Goal: Task Accomplishment & Management: Manage account settings

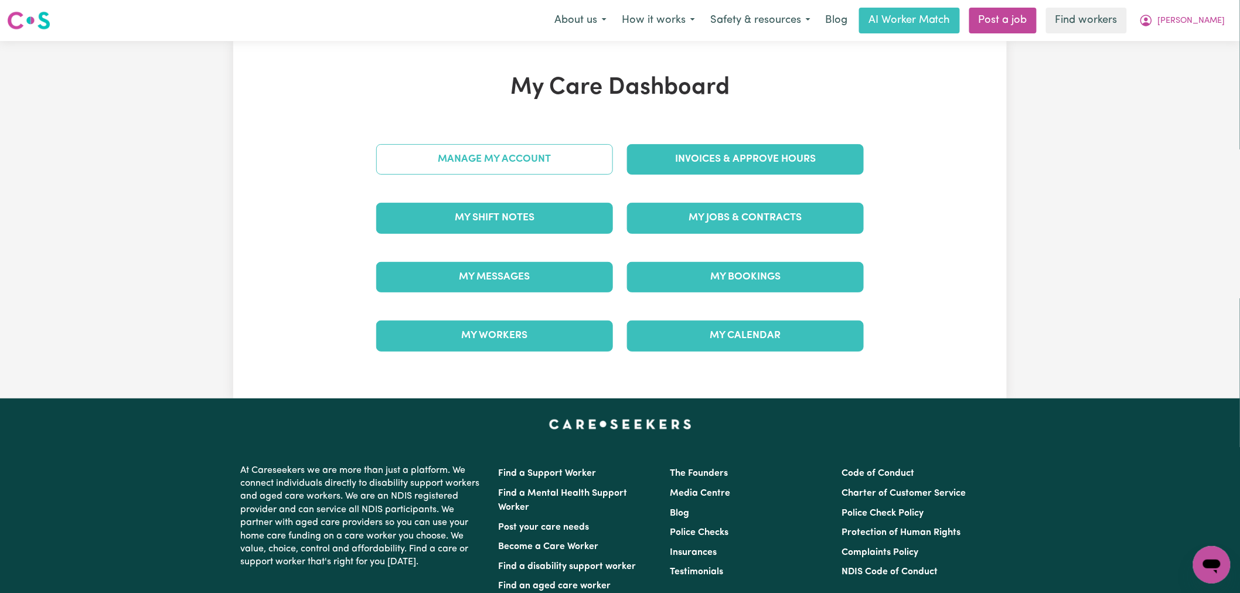
click at [572, 161] on link "Manage My Account" at bounding box center [494, 159] width 237 height 30
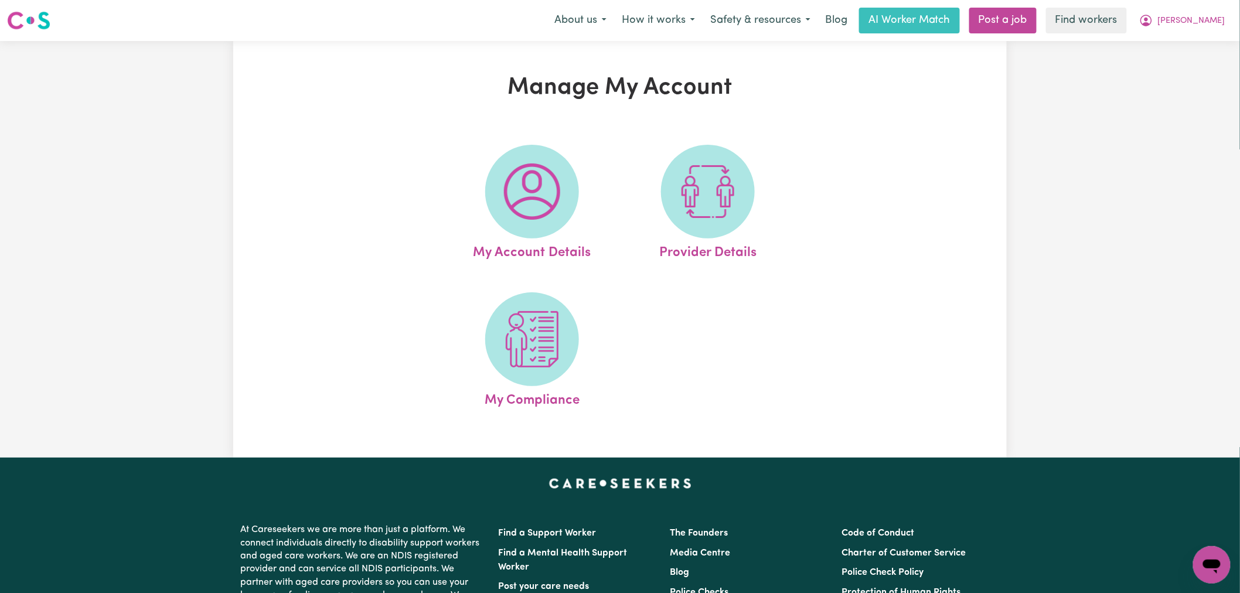
click at [721, 213] on img at bounding box center [708, 191] width 56 height 56
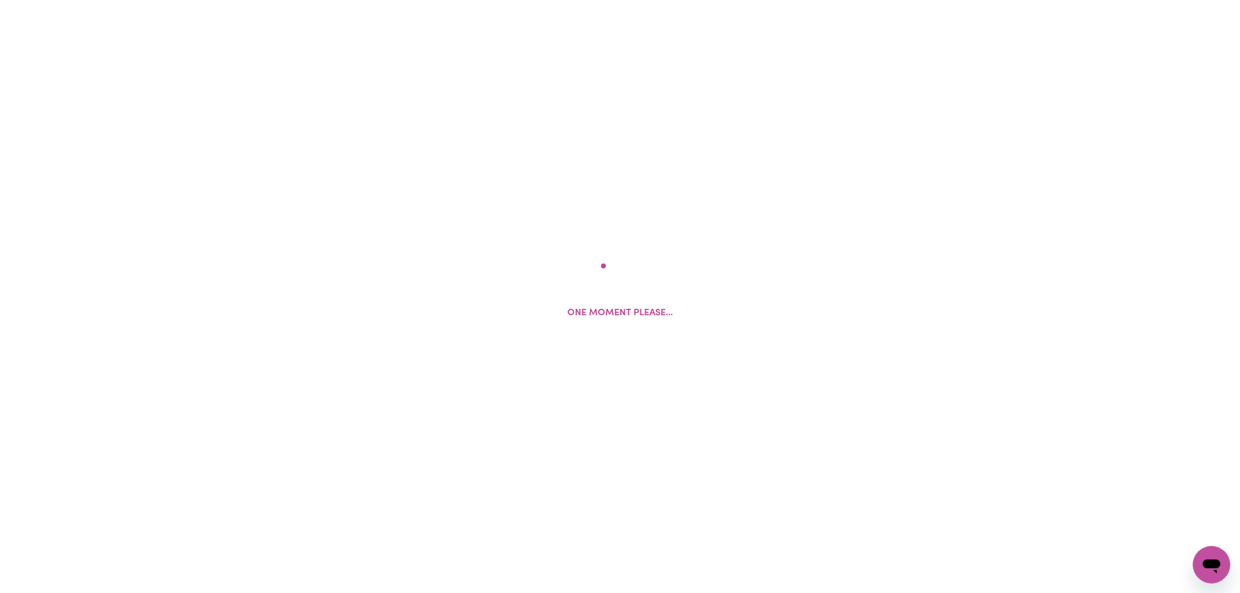
select select "NDIS_FUNDING_SELF_MANAGED"
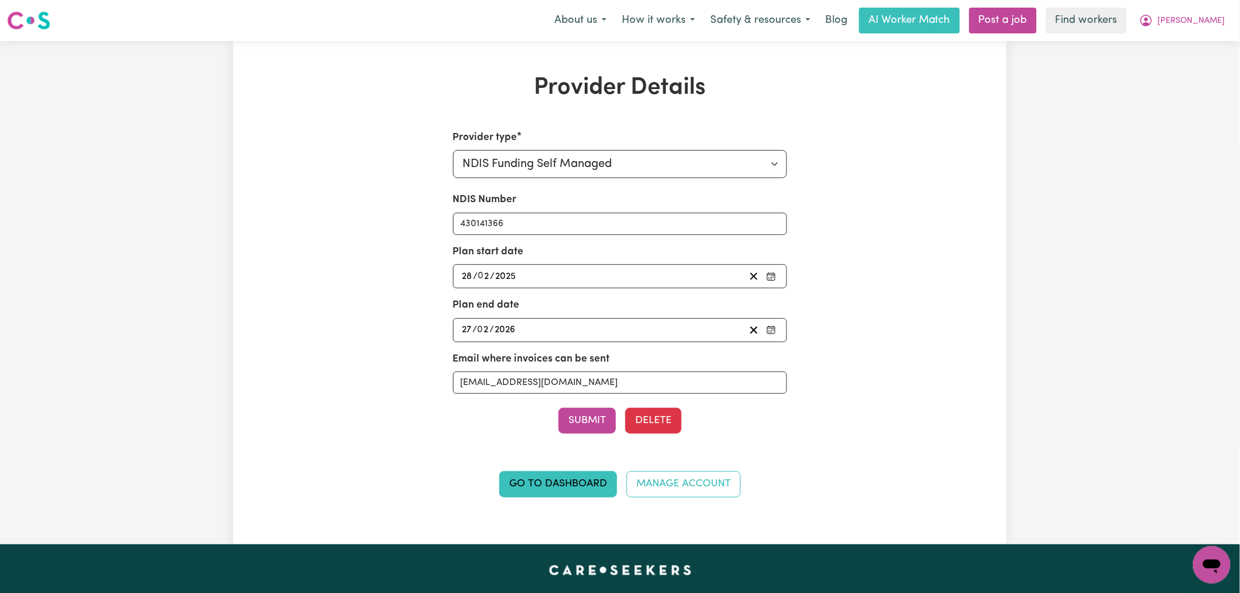
drag, startPoint x: 1200, startPoint y: 21, endPoint x: 1203, endPoint y: 33, distance: 12.1
click at [1153, 21] on icon "My Account" at bounding box center [1146, 20] width 14 height 14
click at [1201, 44] on link "My Dashboard" at bounding box center [1185, 46] width 93 height 22
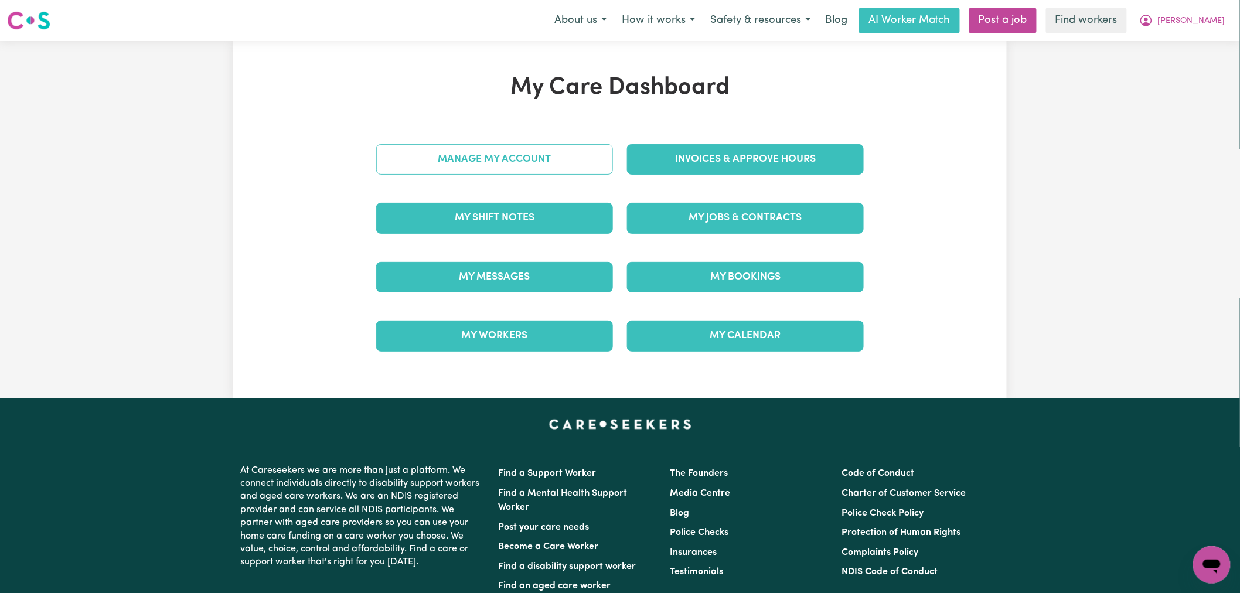
click at [507, 168] on link "Manage My Account" at bounding box center [494, 159] width 237 height 30
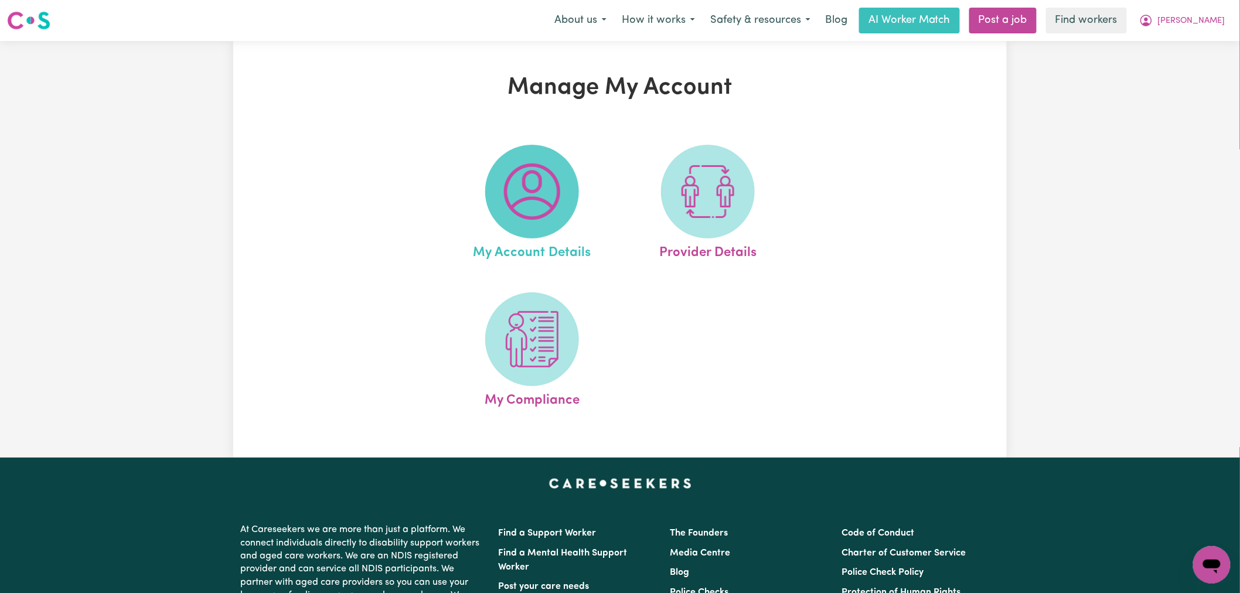
click at [518, 189] on img at bounding box center [532, 191] width 56 height 56
select select "Australian"
select select "representative"
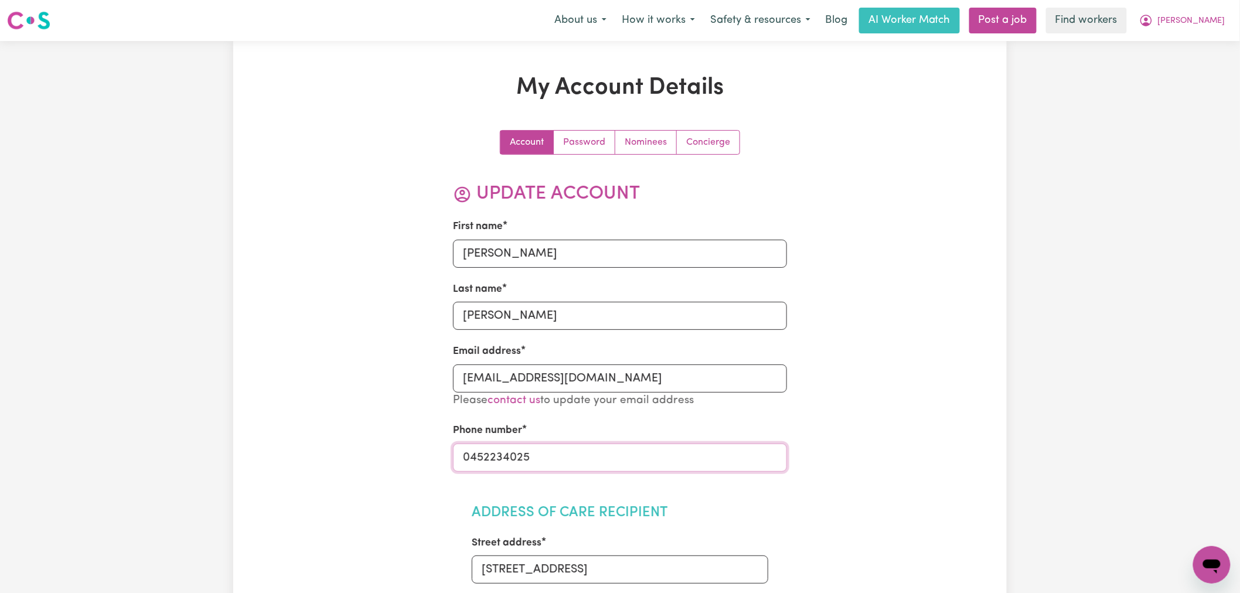
click at [501, 448] on input "0452234025" at bounding box center [620, 457] width 334 height 28
click at [1210, 21] on span "[PERSON_NAME]" at bounding box center [1191, 21] width 67 height 13
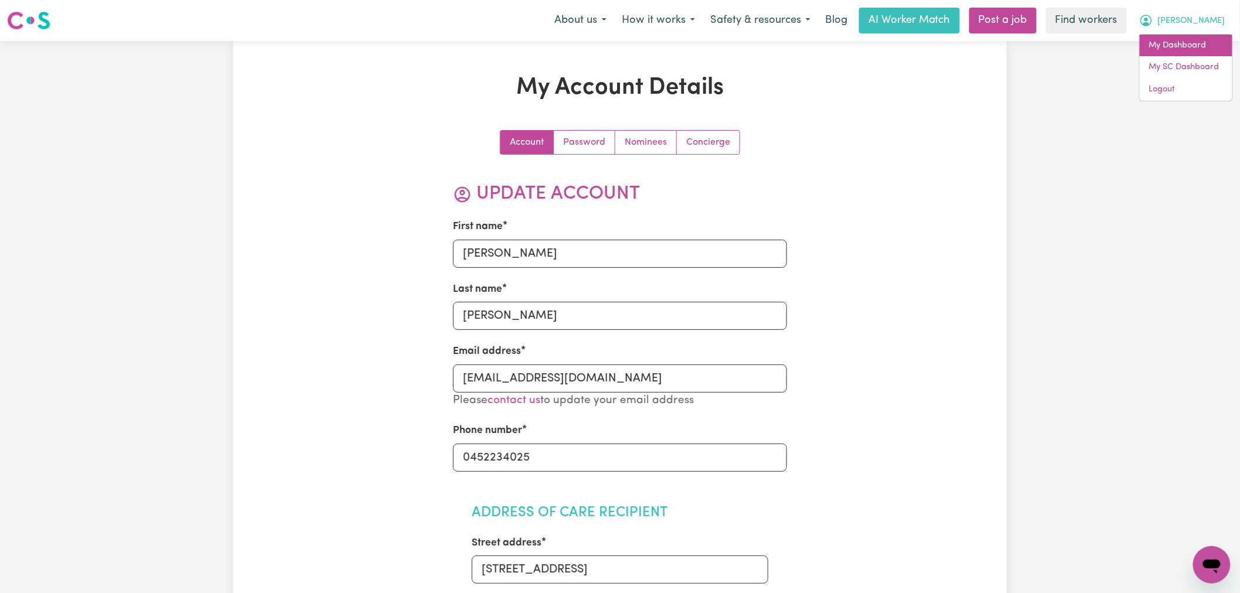
drag, startPoint x: 1213, startPoint y: 31, endPoint x: 1207, endPoint y: 42, distance: 12.1
click at [1207, 42] on link "My Dashboard" at bounding box center [1185, 46] width 93 height 22
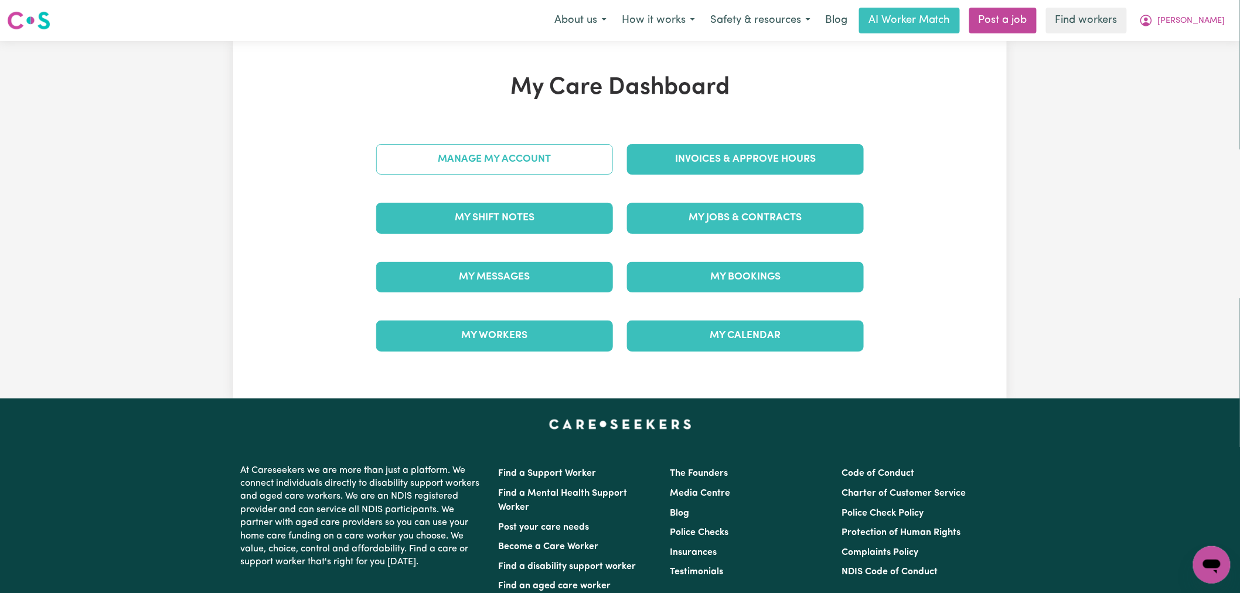
click at [506, 162] on link "Manage My Account" at bounding box center [494, 159] width 237 height 30
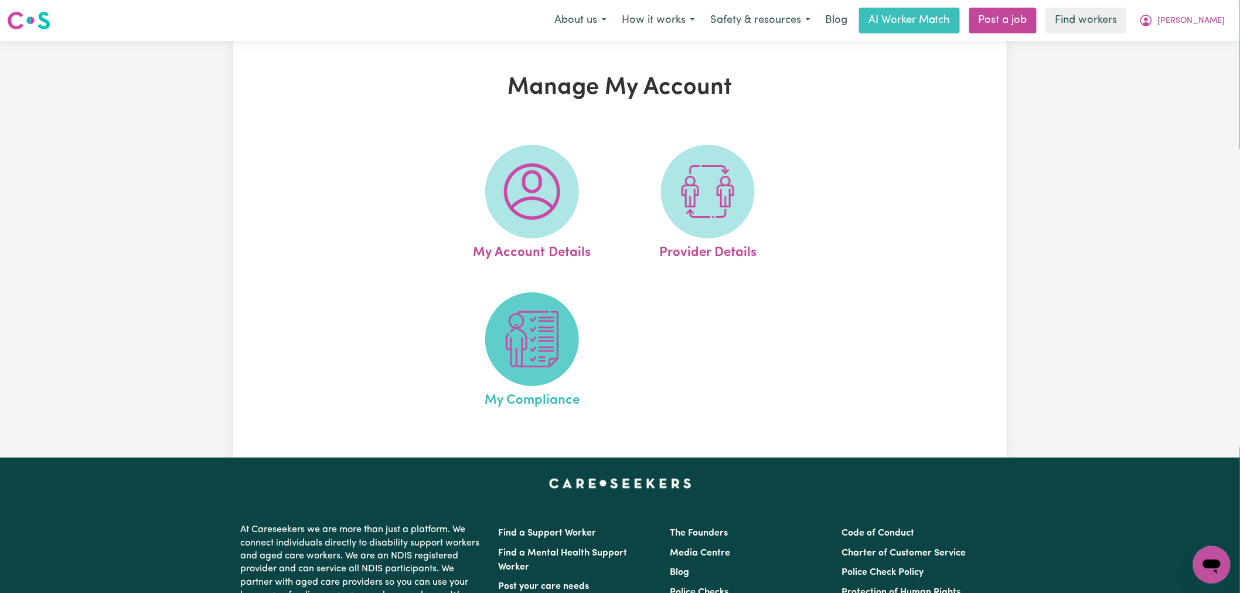
click at [521, 354] on img at bounding box center [532, 339] width 56 height 56
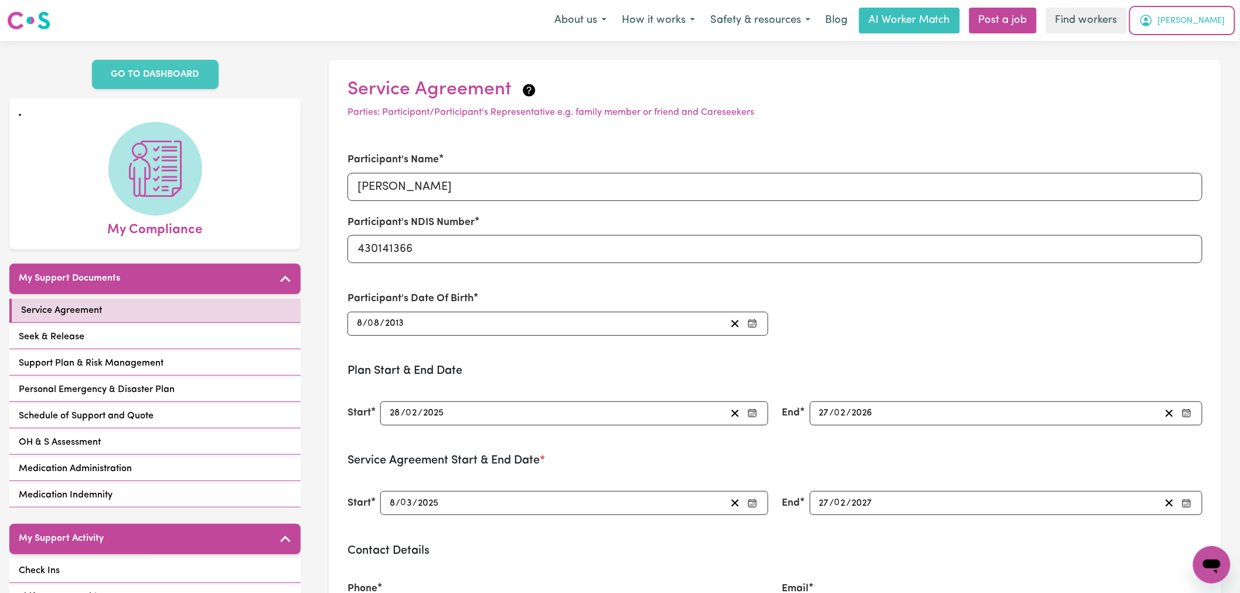
click at [1211, 26] on span "[PERSON_NAME]" at bounding box center [1191, 21] width 67 height 13
click at [1189, 42] on link "My Dashboard" at bounding box center [1185, 46] width 93 height 22
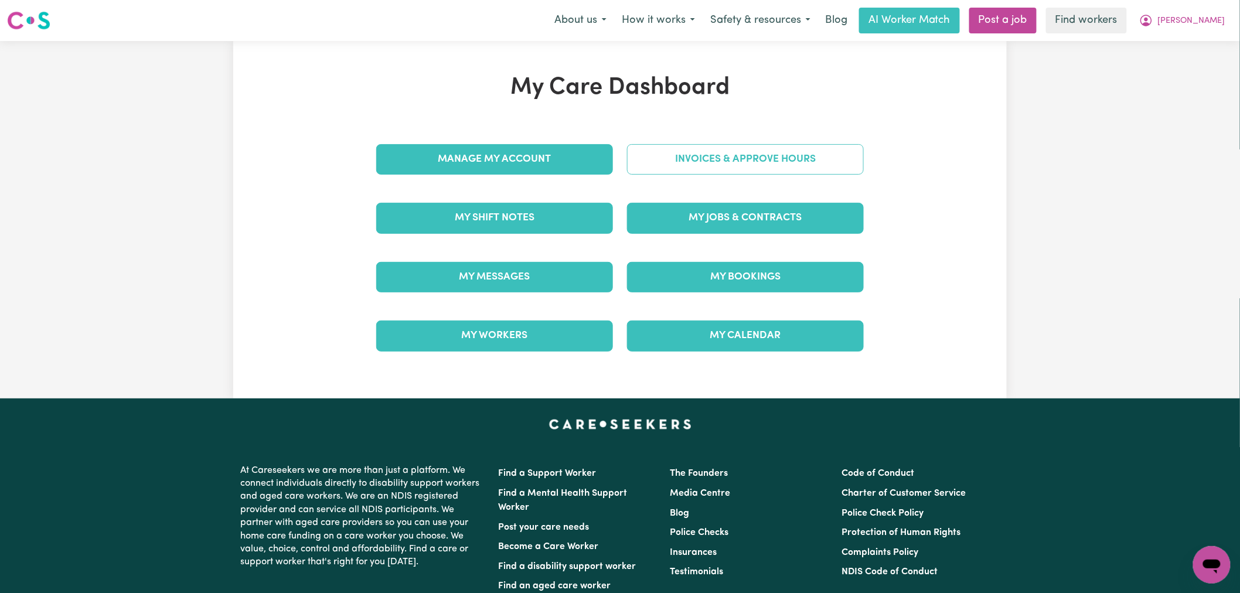
click at [692, 168] on link "Invoices & Approve Hours" at bounding box center [745, 159] width 237 height 30
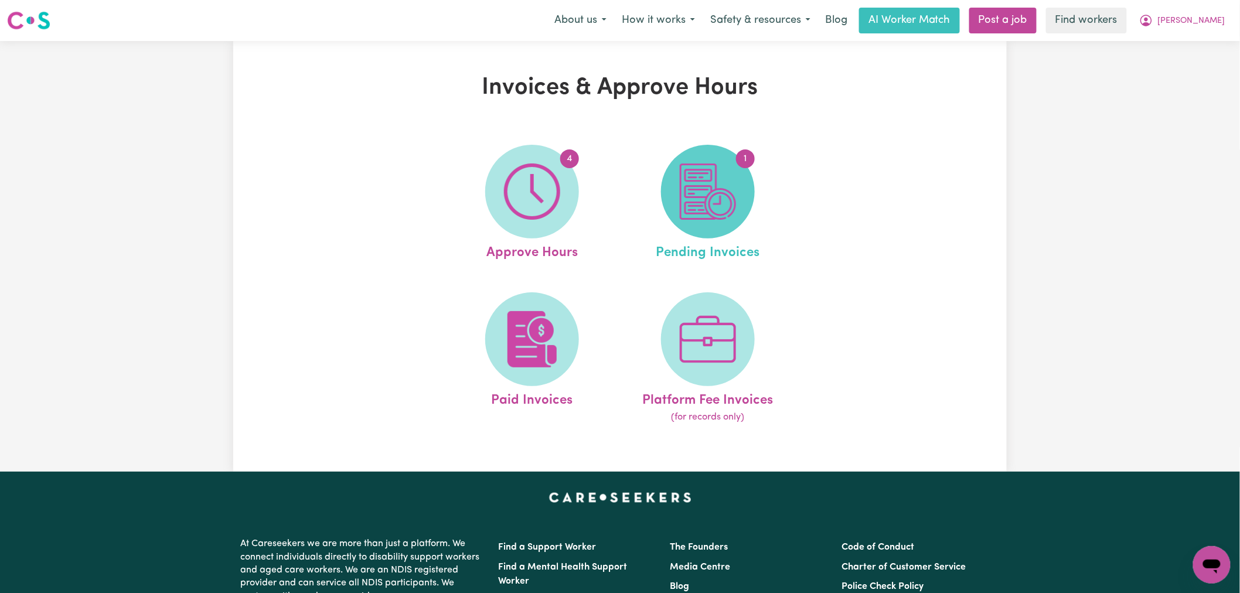
click at [677, 213] on span "1" at bounding box center [708, 192] width 94 height 94
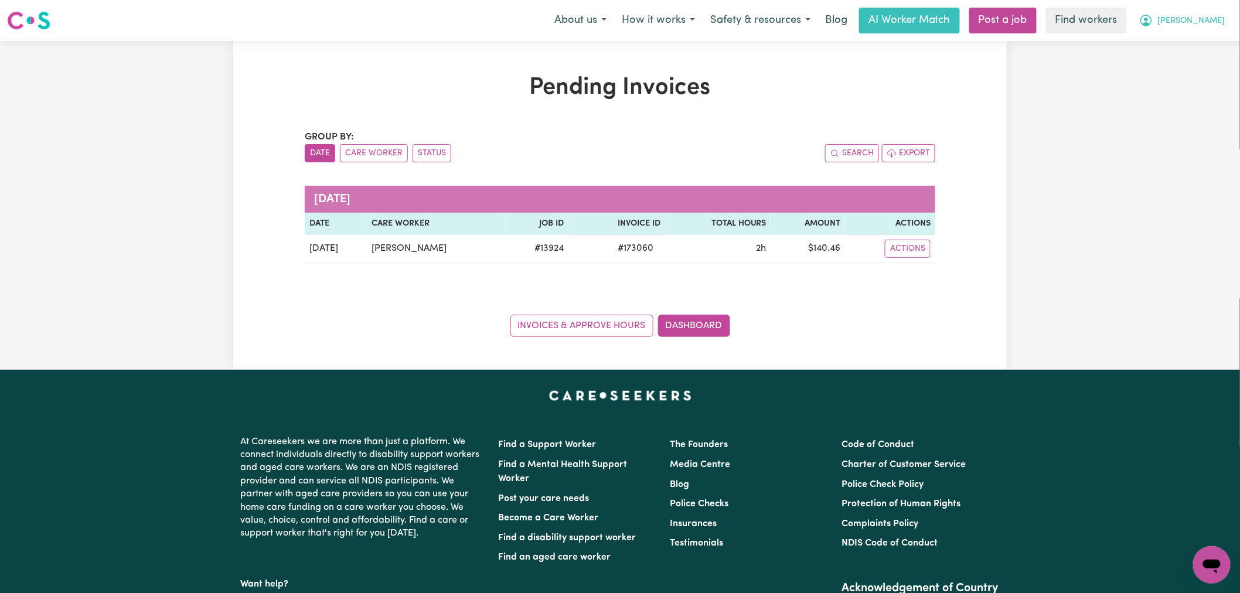
click at [1209, 16] on span "[PERSON_NAME]" at bounding box center [1191, 21] width 67 height 13
click at [1191, 46] on link "My Dashboard" at bounding box center [1185, 46] width 93 height 22
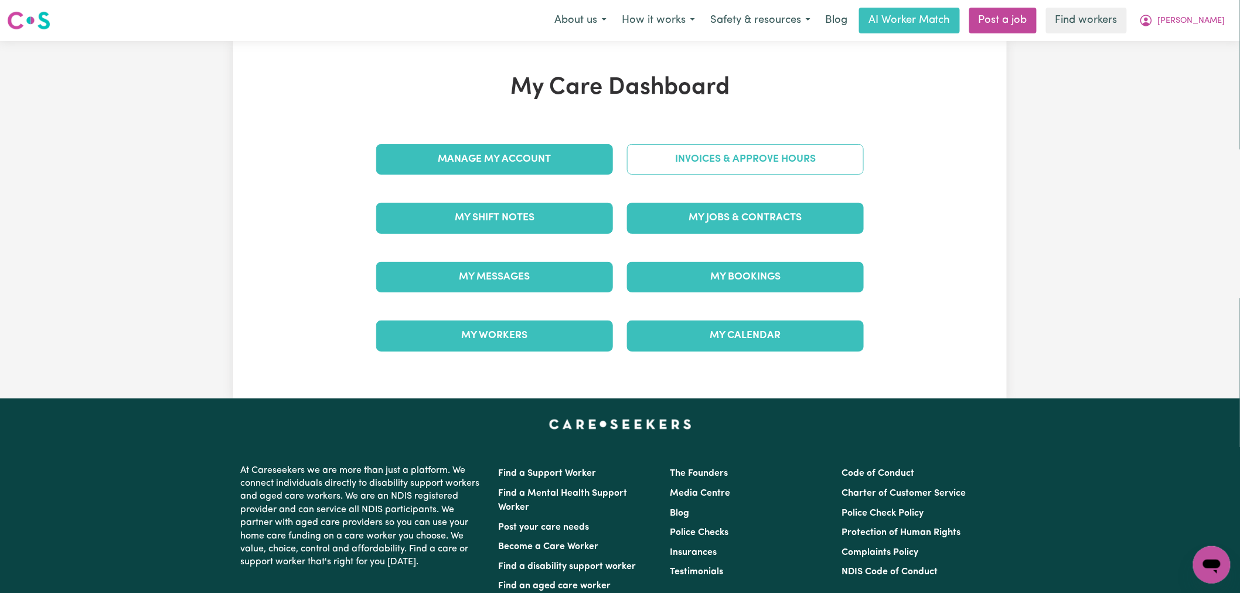
click at [774, 171] on link "Invoices & Approve Hours" at bounding box center [745, 159] width 237 height 30
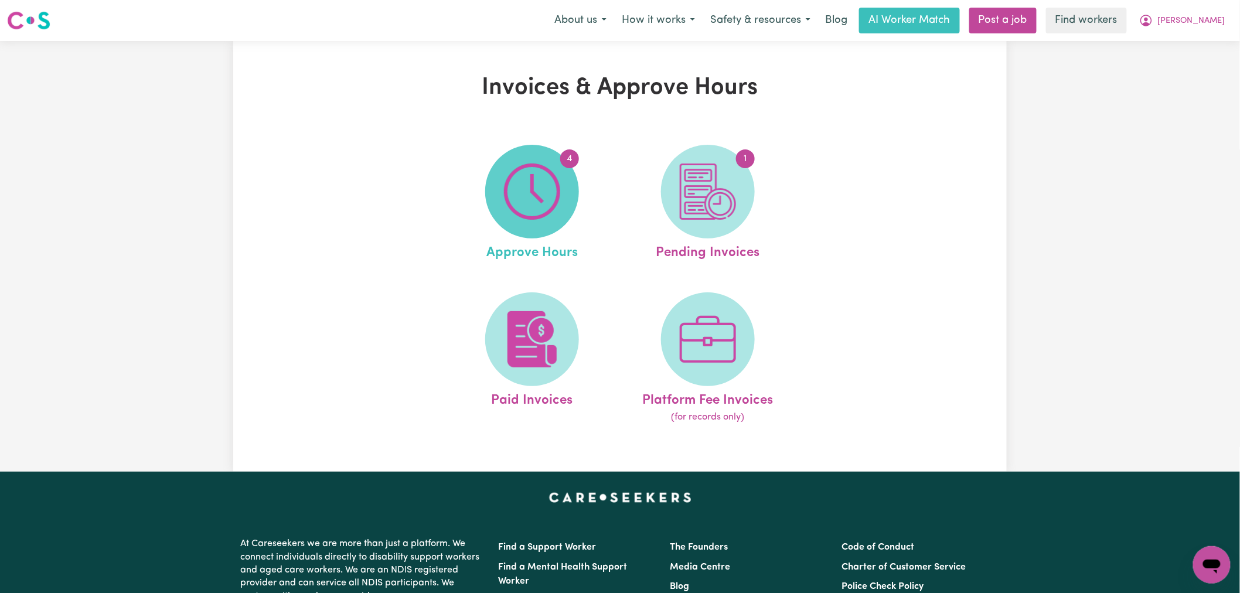
click at [552, 227] on span "4" at bounding box center [532, 192] width 94 height 94
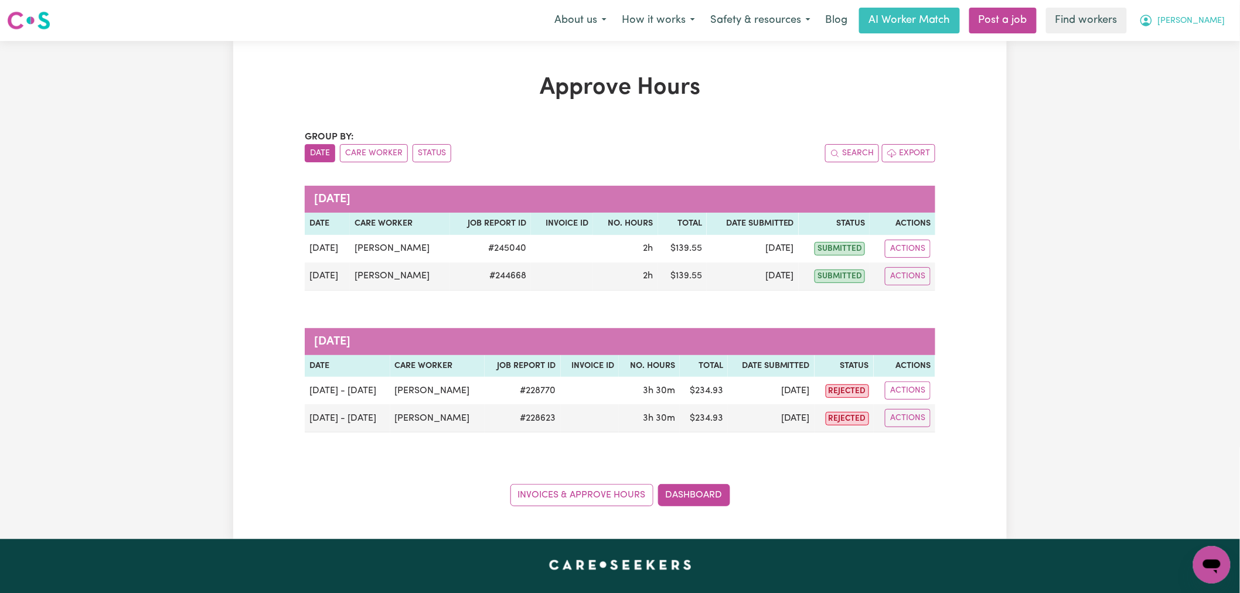
click at [1214, 22] on span "[PERSON_NAME]" at bounding box center [1191, 21] width 67 height 13
click at [1189, 52] on link "My Dashboard" at bounding box center [1185, 46] width 93 height 22
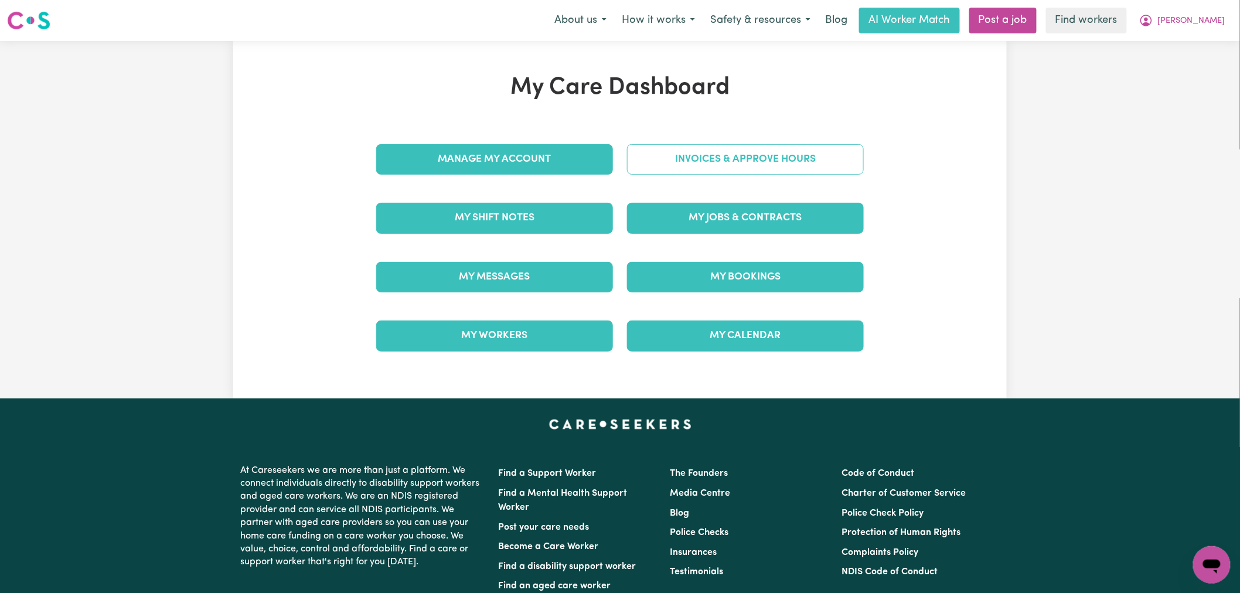
click at [786, 157] on link "Invoices & Approve Hours" at bounding box center [745, 159] width 237 height 30
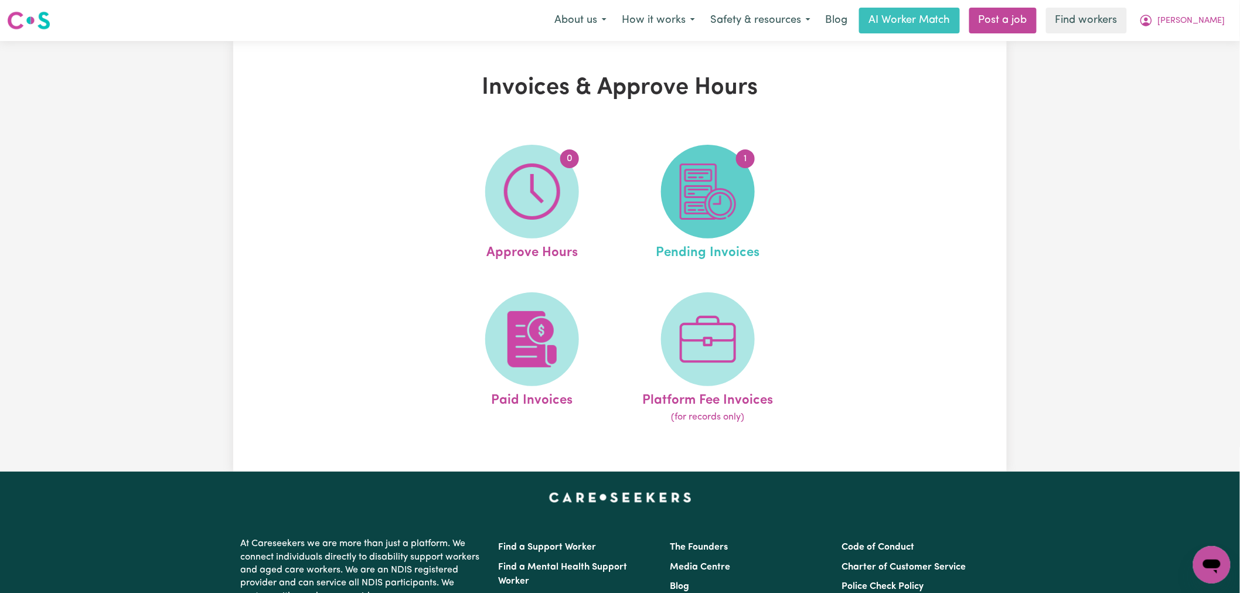
click at [721, 192] on img at bounding box center [708, 191] width 56 height 56
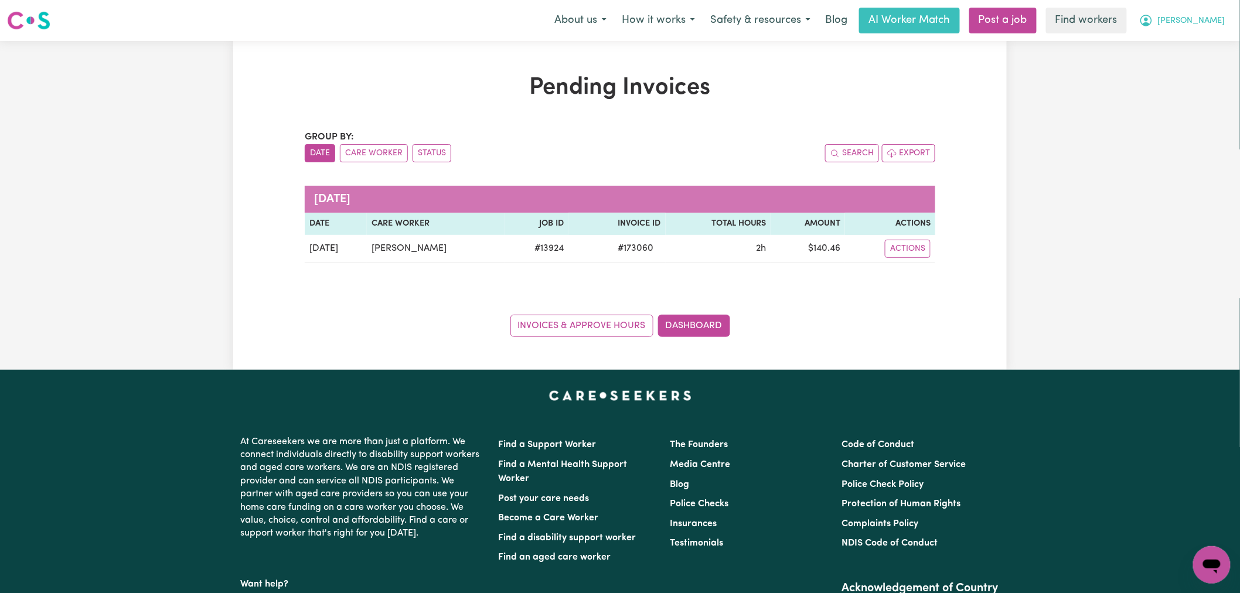
click at [1229, 18] on button "[PERSON_NAME]" at bounding box center [1181, 20] width 101 height 25
click at [1209, 47] on link "My Dashboard" at bounding box center [1185, 46] width 93 height 22
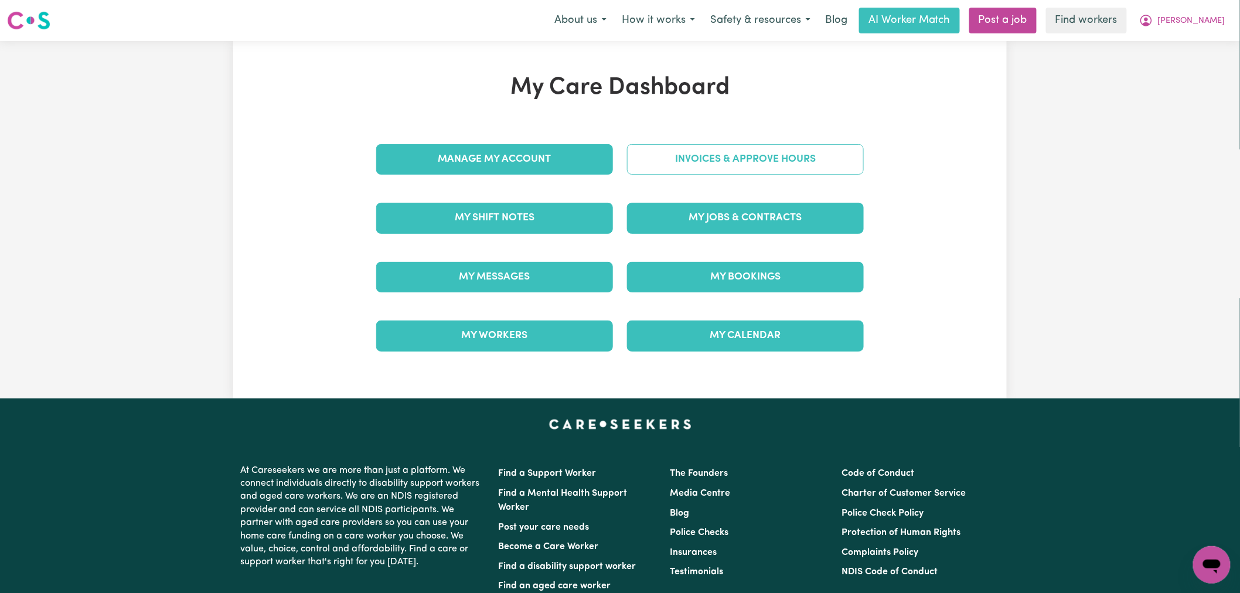
click at [788, 153] on link "Invoices & Approve Hours" at bounding box center [745, 159] width 237 height 30
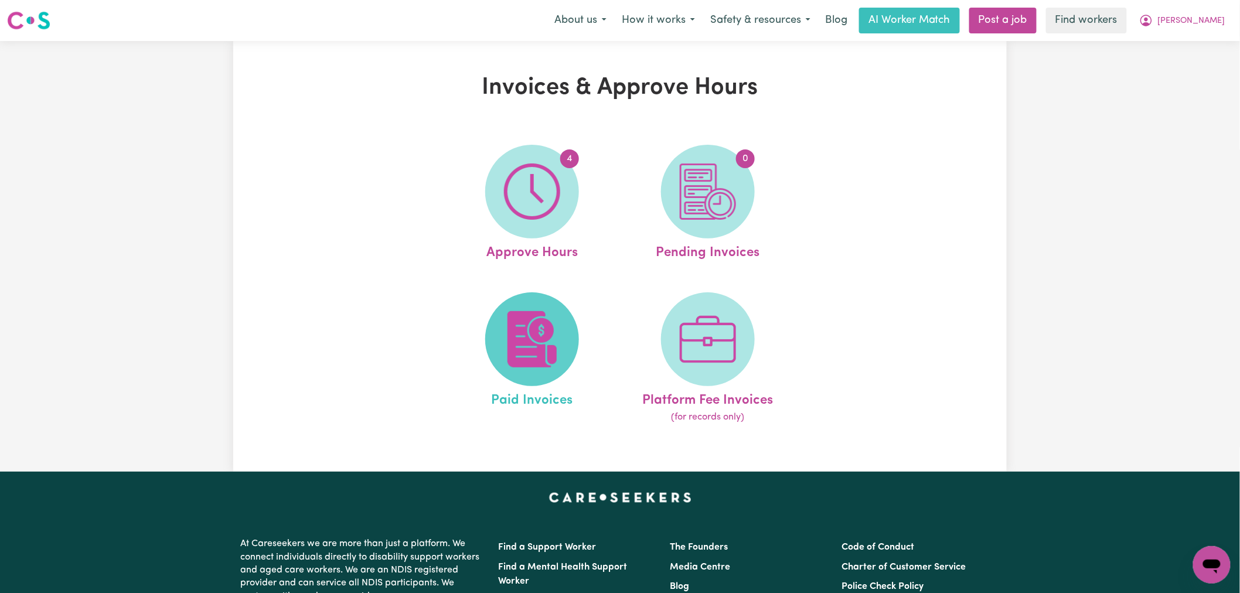
click at [503, 328] on span at bounding box center [532, 339] width 94 height 94
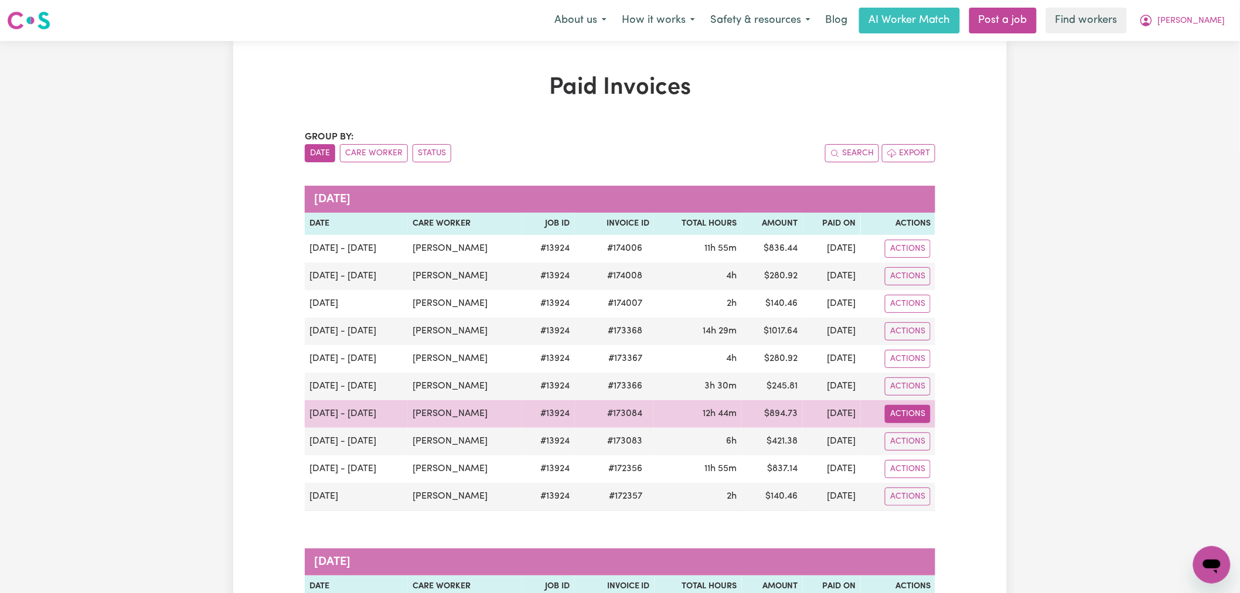
click at [912, 417] on button "Actions" at bounding box center [908, 414] width 46 height 18
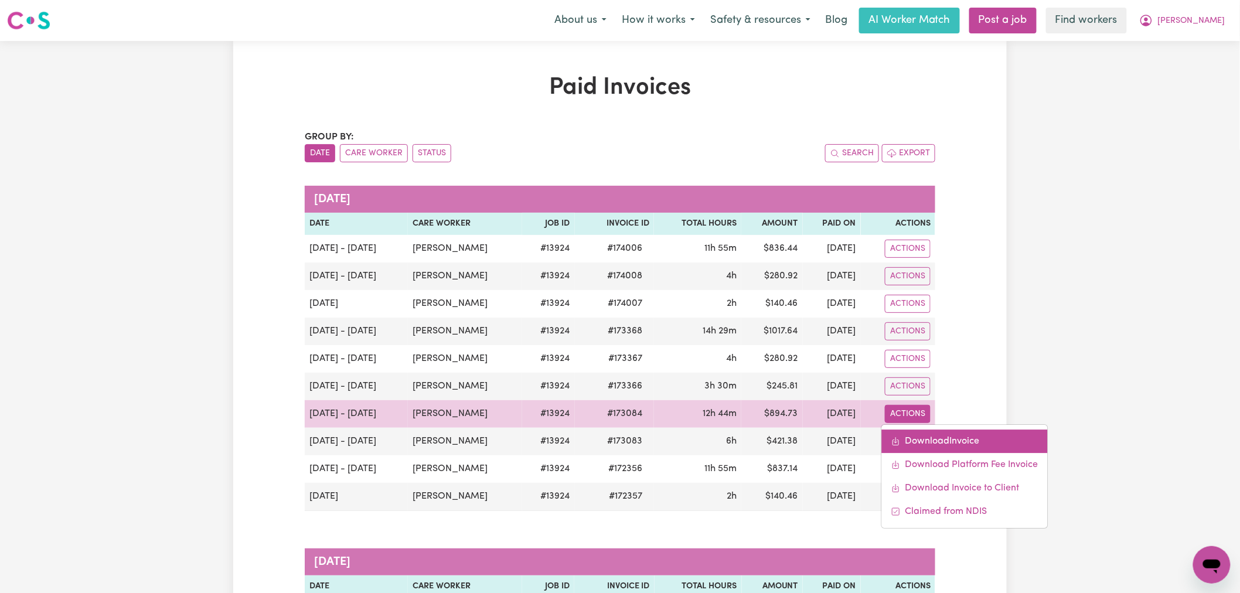
click at [923, 441] on link "Download Invoice" at bounding box center [964, 440] width 166 height 23
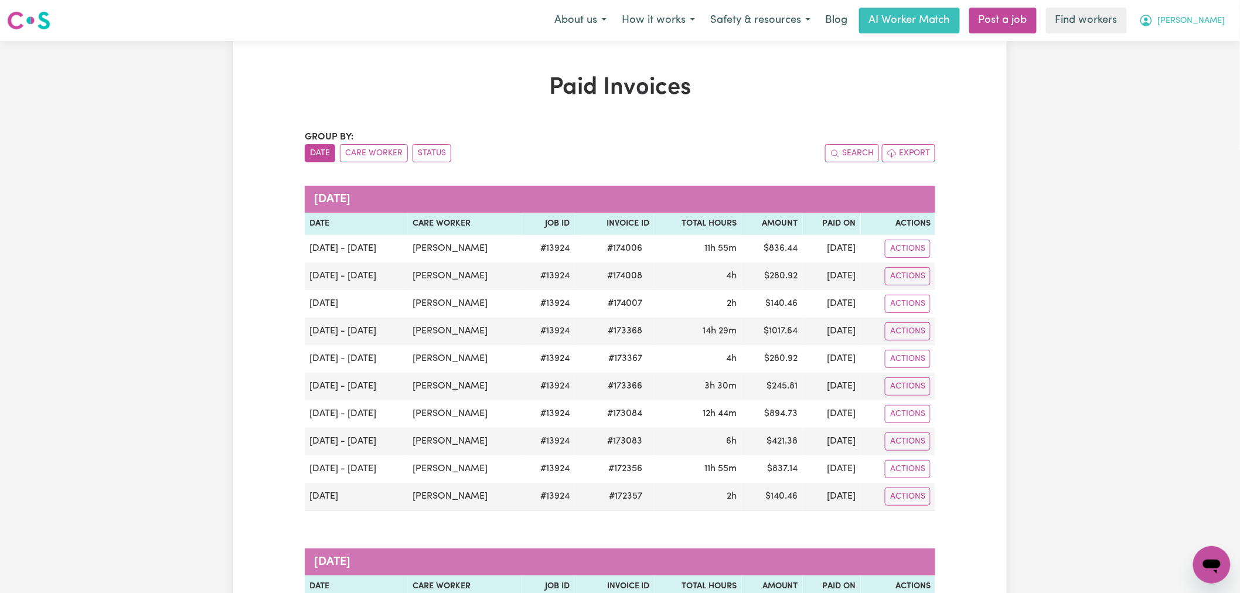
click at [1225, 23] on span "[PERSON_NAME]" at bounding box center [1191, 21] width 67 height 13
click at [1214, 46] on link "My Dashboard" at bounding box center [1185, 46] width 93 height 22
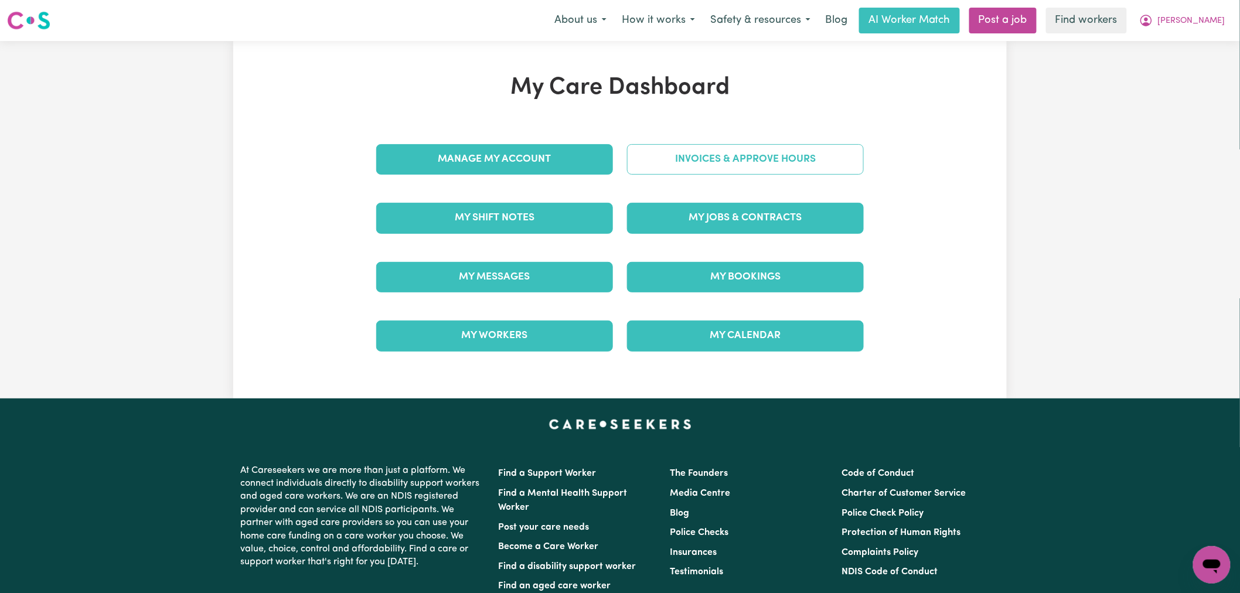
click at [729, 172] on link "Invoices & Approve Hours" at bounding box center [745, 159] width 237 height 30
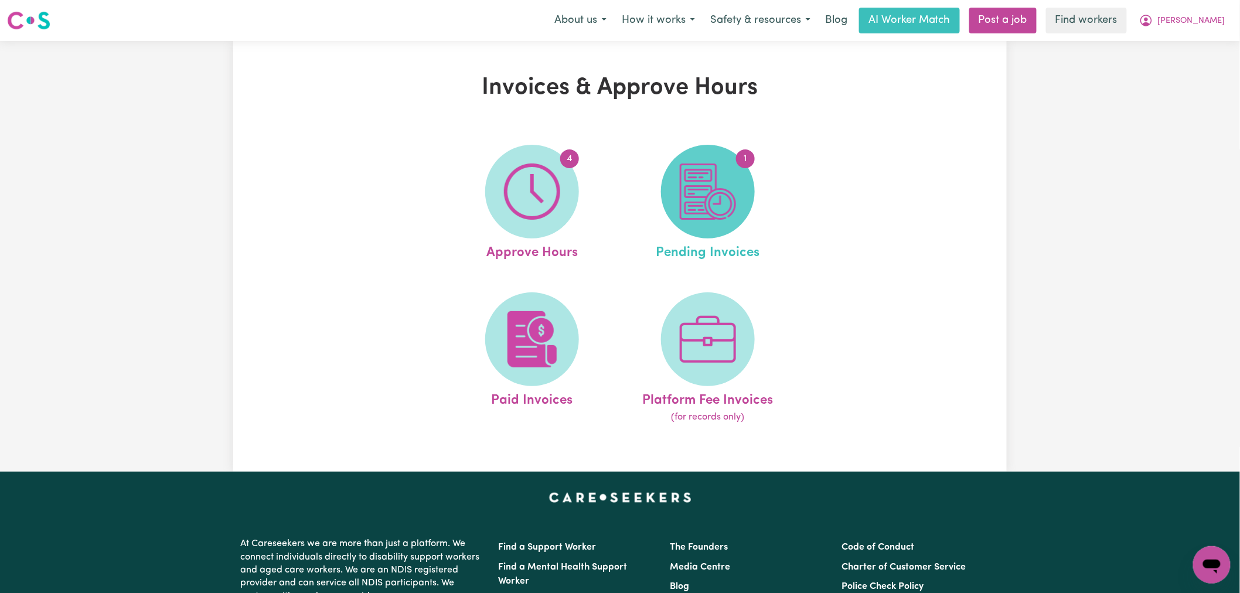
click at [729, 200] on img at bounding box center [708, 191] width 56 height 56
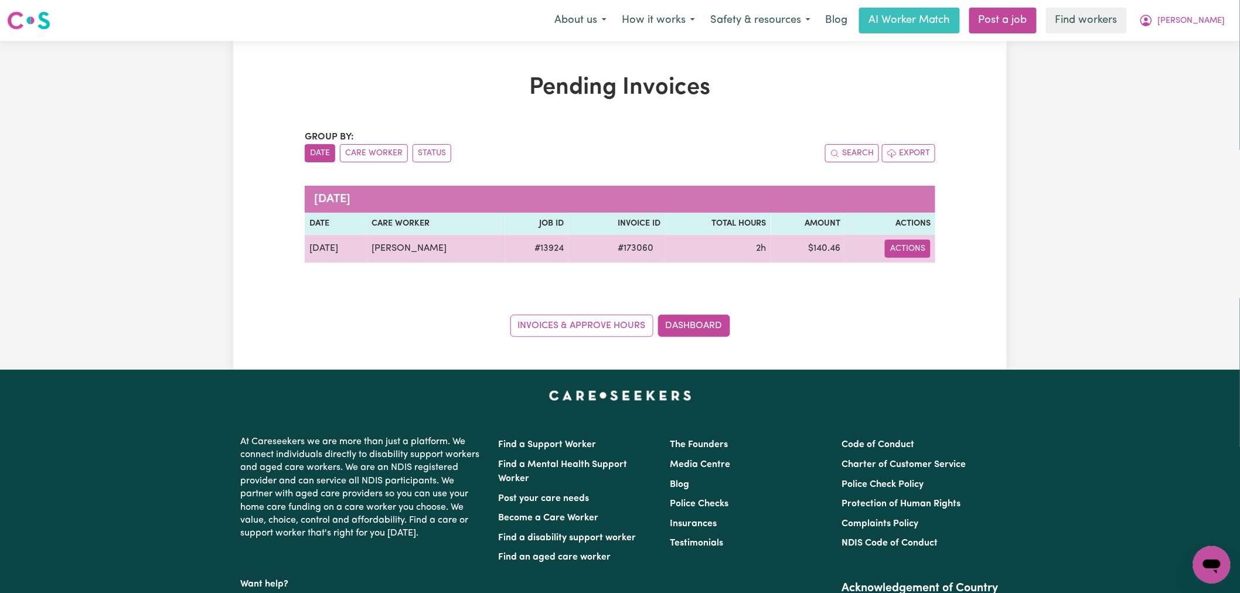
click at [924, 247] on button "Actions" at bounding box center [908, 249] width 46 height 18
click at [911, 277] on link "Download Invoice" at bounding box center [938, 275] width 107 height 23
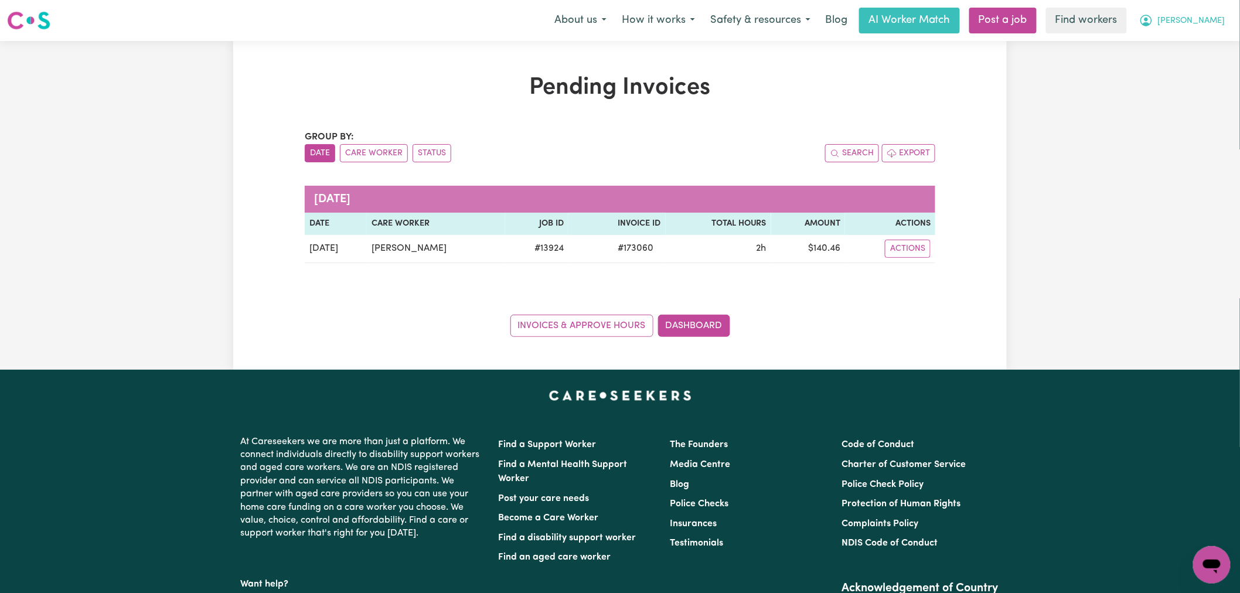
click at [1223, 12] on button "[PERSON_NAME]" at bounding box center [1181, 20] width 101 height 25
click at [1192, 46] on link "My Dashboard" at bounding box center [1185, 46] width 93 height 22
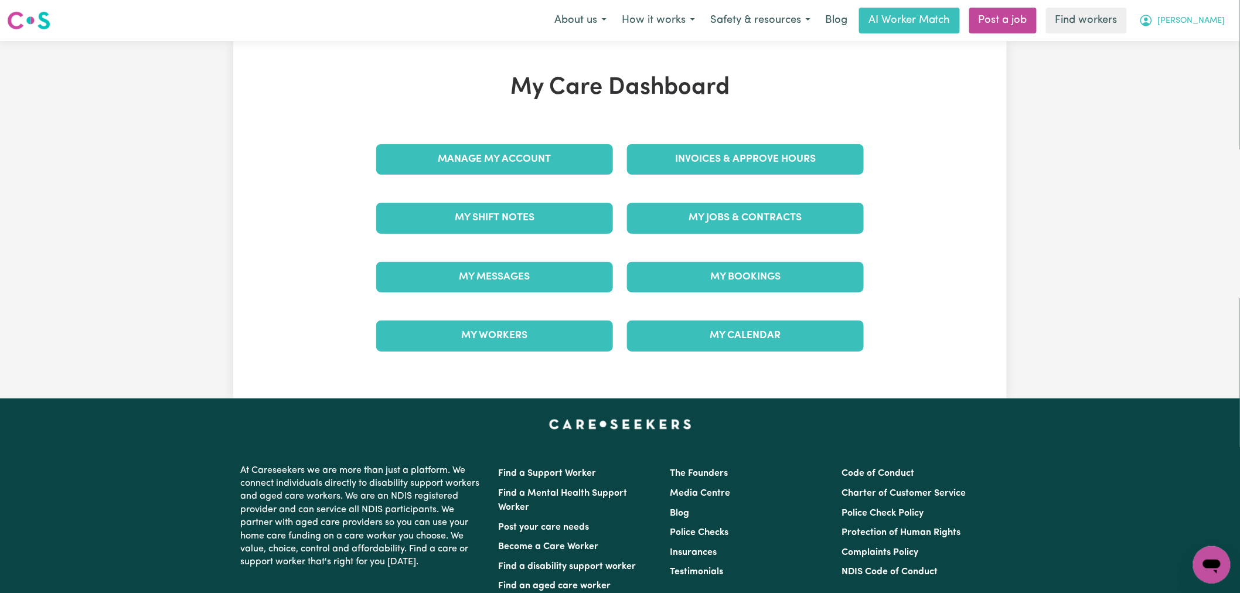
click at [1216, 21] on span "[PERSON_NAME]" at bounding box center [1191, 21] width 67 height 13
click at [157, 217] on div "My Care Dashboard Manage My Account Invoices & Approve Hours My Shift Notes My …" at bounding box center [620, 219] width 1240 height 357
click at [1223, 21] on button "[PERSON_NAME]" at bounding box center [1181, 20] width 101 height 25
click at [1189, 83] on link "Logout" at bounding box center [1185, 89] width 93 height 22
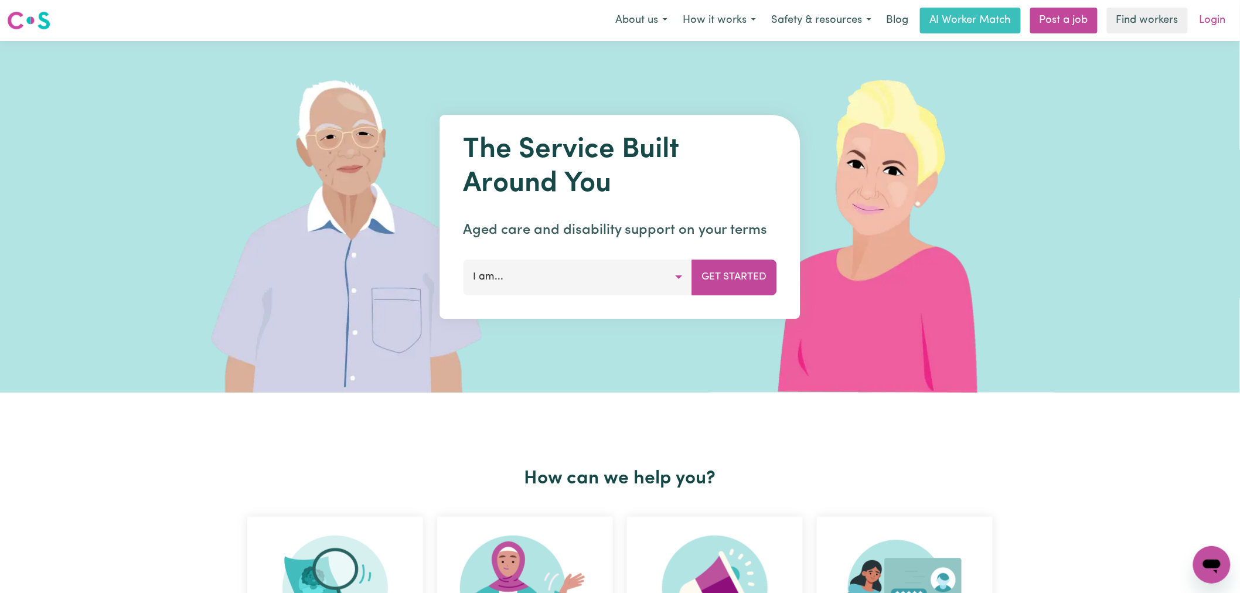
click at [1211, 14] on link "Login" at bounding box center [1212, 21] width 40 height 26
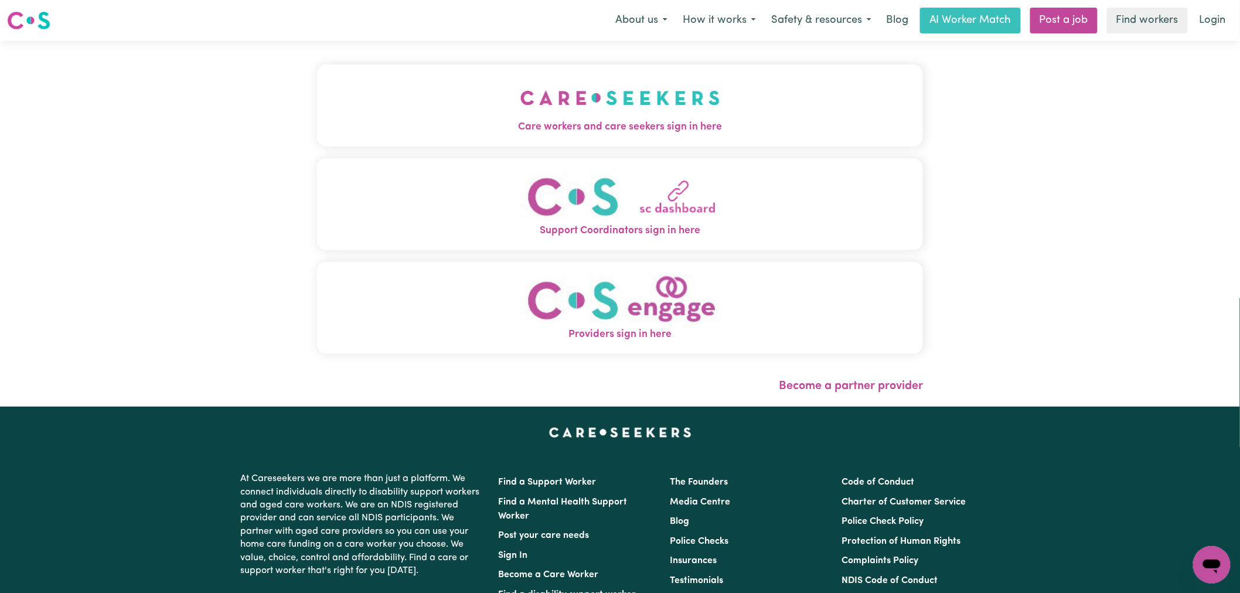
click at [320, 112] on button "Care workers and care seekers sign in here" at bounding box center [620, 105] width 606 height 82
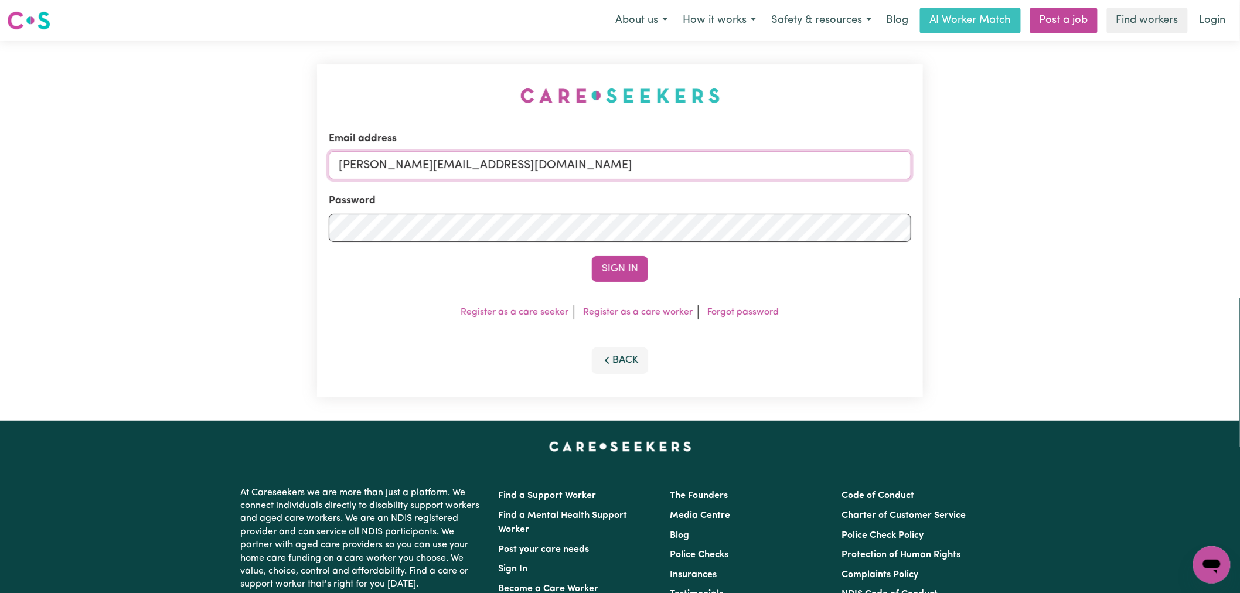
click at [516, 171] on input "[PERSON_NAME][EMAIL_ADDRESS][DOMAIN_NAME]" at bounding box center [620, 165] width 582 height 28
drag, startPoint x: 637, startPoint y: 170, endPoint x: 401, endPoint y: 164, distance: 236.2
click at [401, 164] on input "[EMAIL_ADDRESS][DOMAIN_NAME]" at bounding box center [620, 165] width 582 height 28
type input "[EMAIL_ADDRESS][DOMAIN_NAME]"
click at [624, 277] on button "Sign In" at bounding box center [620, 269] width 56 height 26
